Goal: Navigation & Orientation: Go to known website

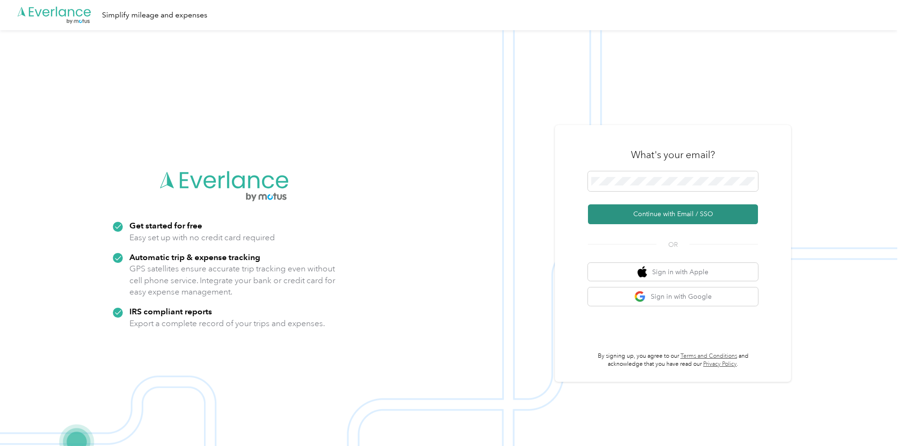
click at [677, 214] on button "Continue with Email / SSO" at bounding box center [673, 214] width 170 height 20
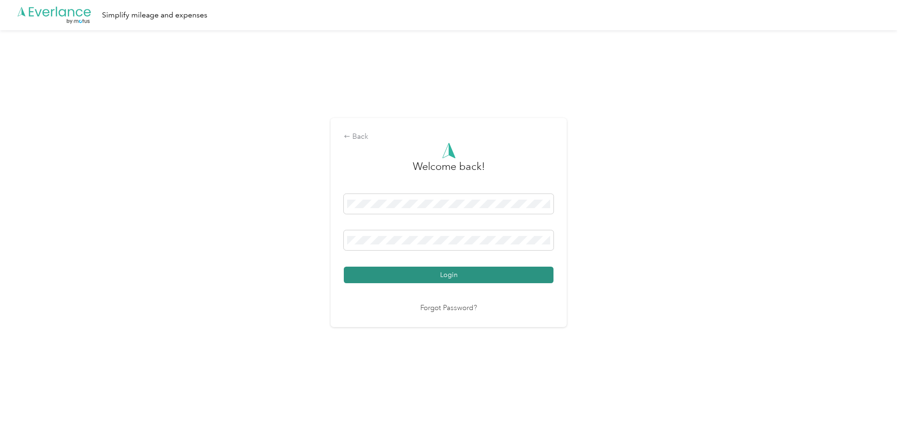
click at [459, 273] on button "Login" at bounding box center [449, 275] width 210 height 17
